Goal: Information Seeking & Learning: Learn about a topic

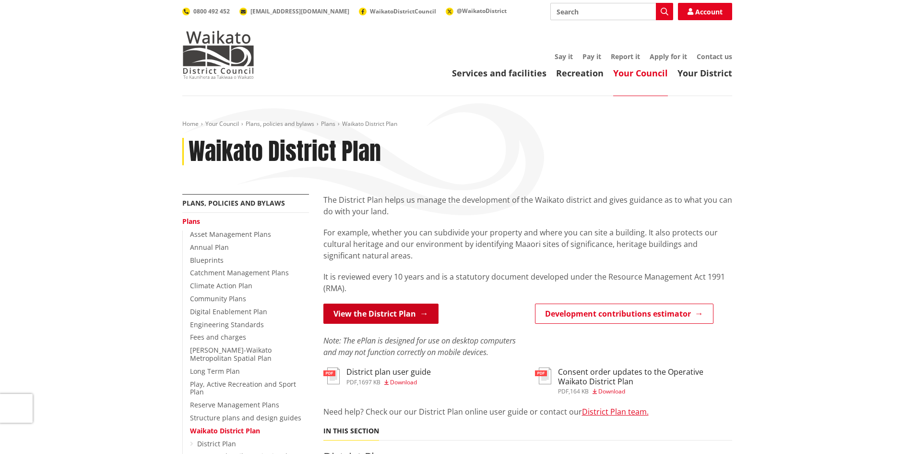
click at [390, 320] on link "View the District Plan" at bounding box center [381, 313] width 115 height 20
click at [413, 317] on link "View the District Plan" at bounding box center [381, 313] width 115 height 20
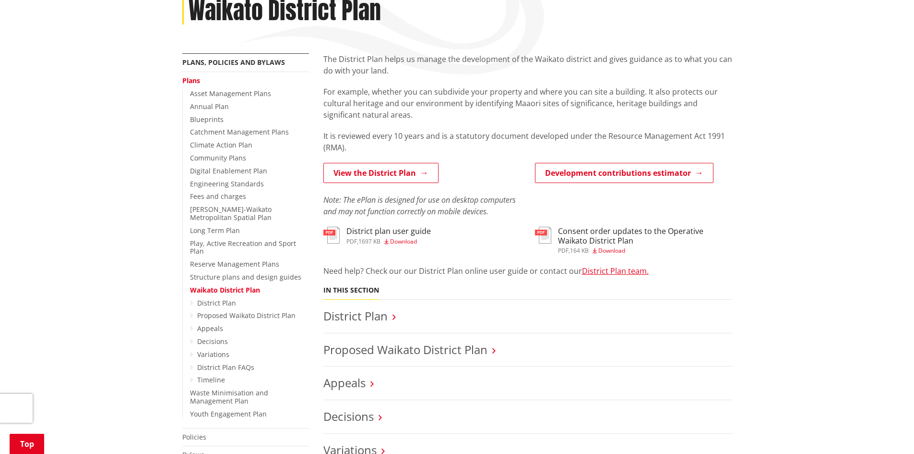
scroll to position [144, 0]
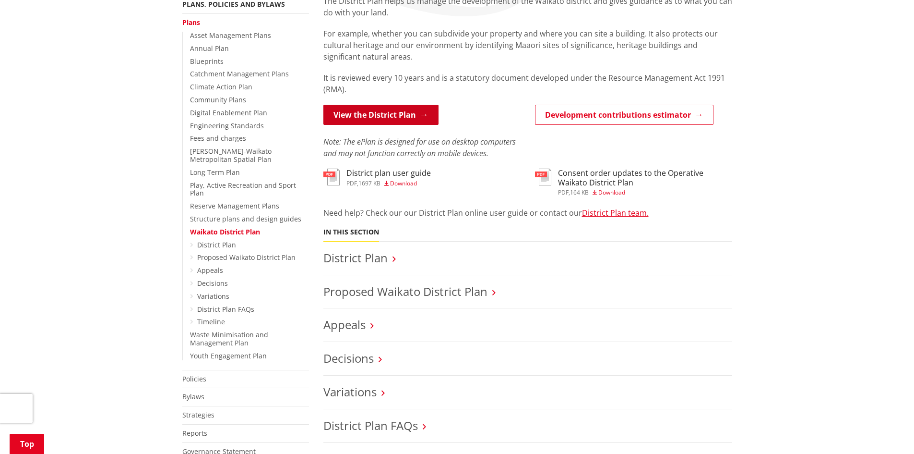
scroll to position [240, 0]
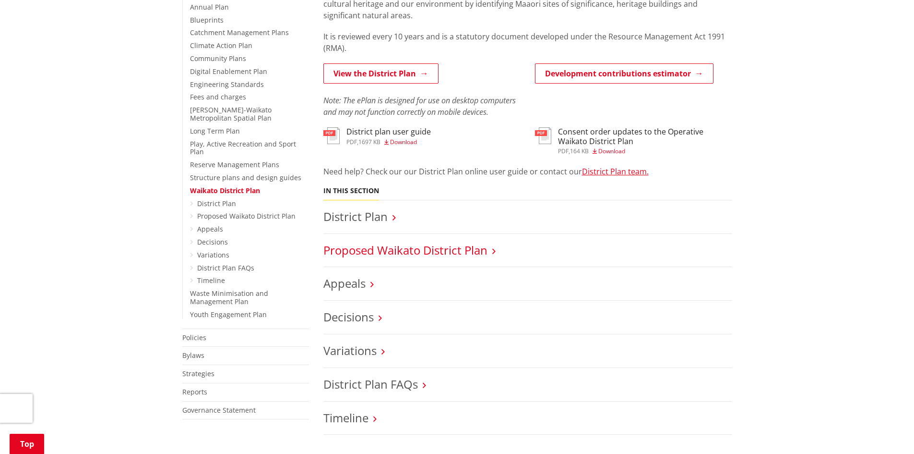
click at [426, 256] on link "Proposed Waikato District Plan" at bounding box center [406, 250] width 164 height 16
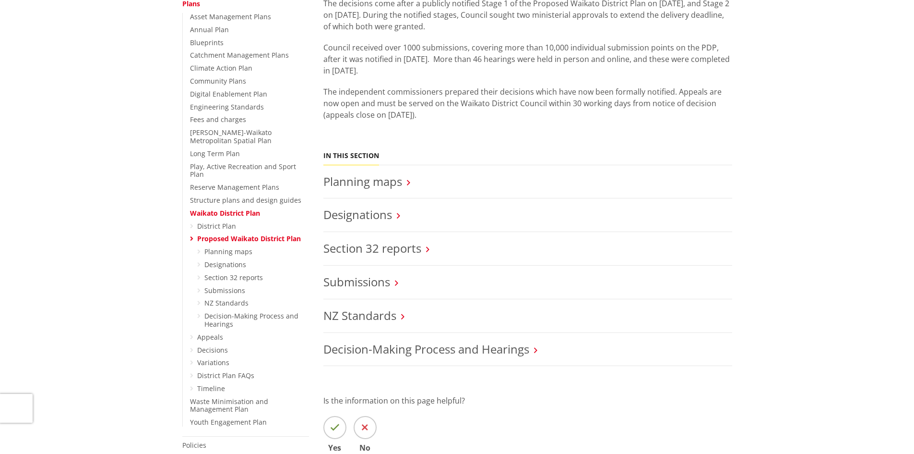
scroll to position [240, 0]
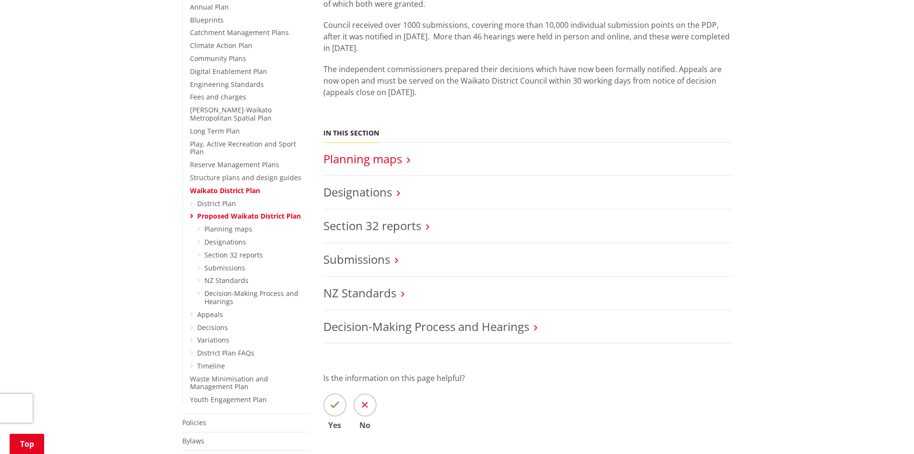
click at [358, 159] on link "Planning maps" at bounding box center [363, 159] width 79 height 16
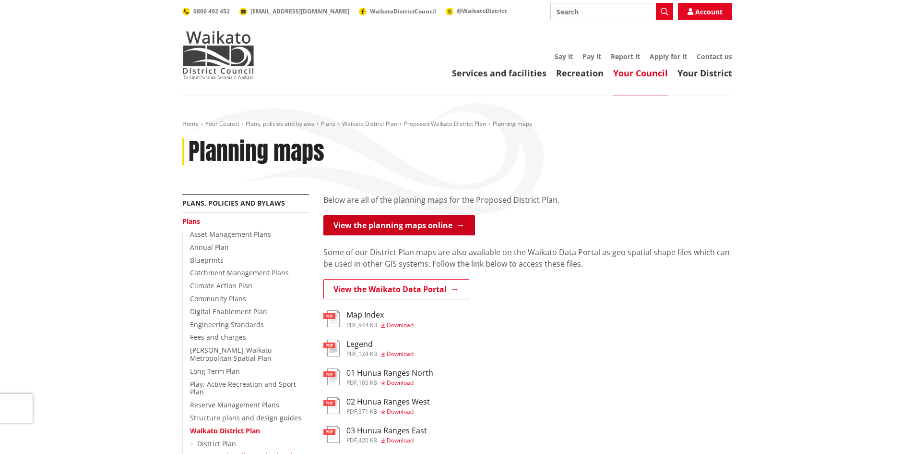
click at [367, 225] on link "View the planning maps online" at bounding box center [400, 225] width 152 height 20
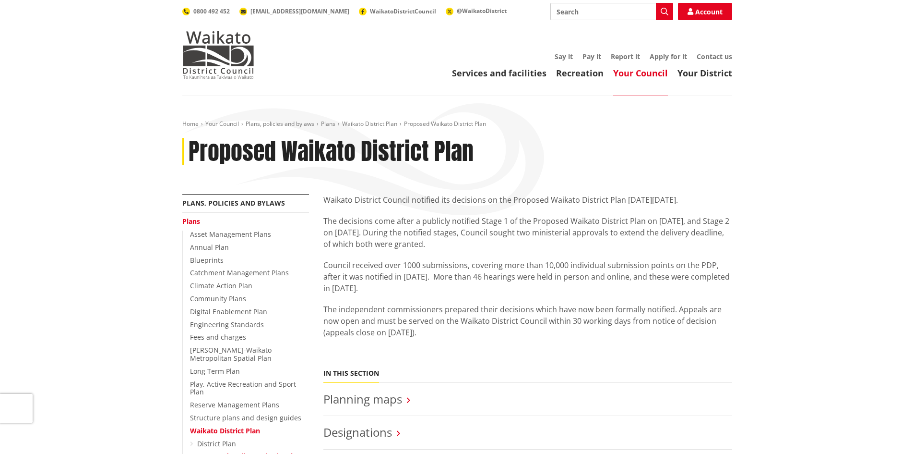
scroll to position [240, 0]
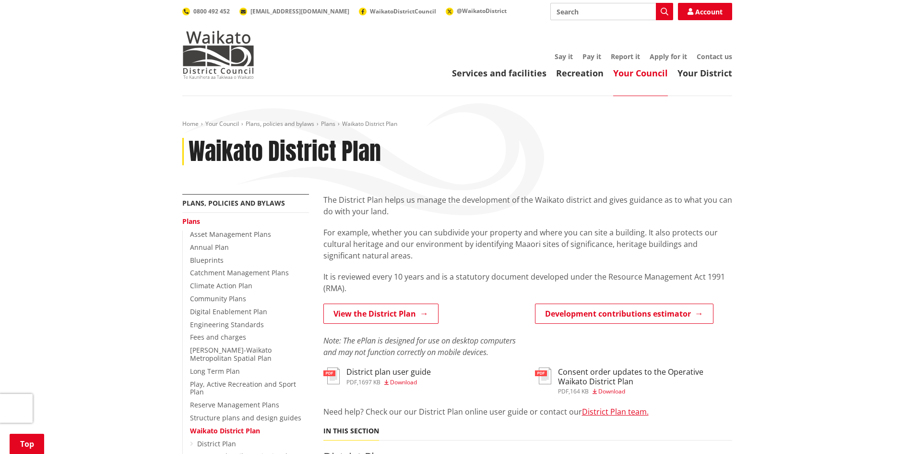
scroll to position [240, 0]
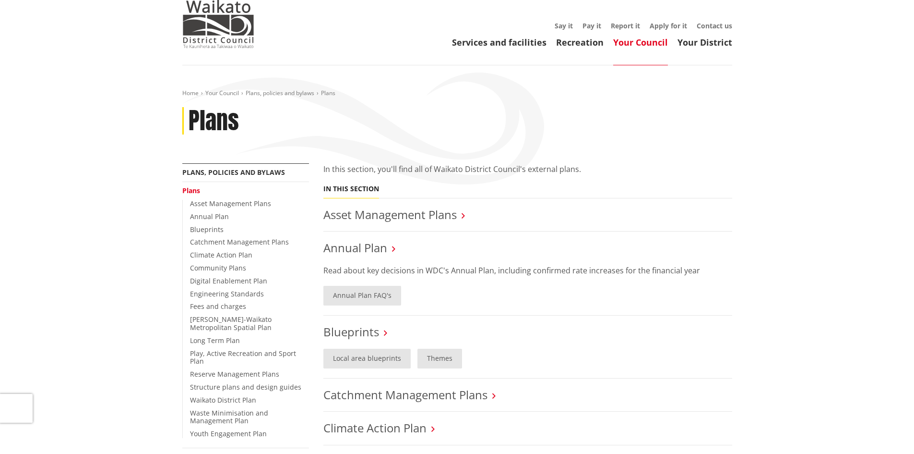
scroll to position [48, 0]
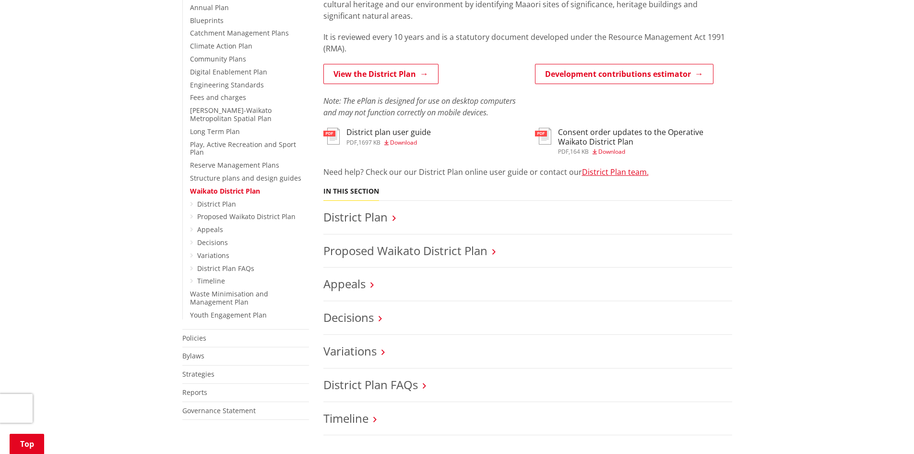
scroll to position [240, 0]
click at [363, 212] on link "District Plan" at bounding box center [356, 216] width 64 height 16
